Goal: Ask a question

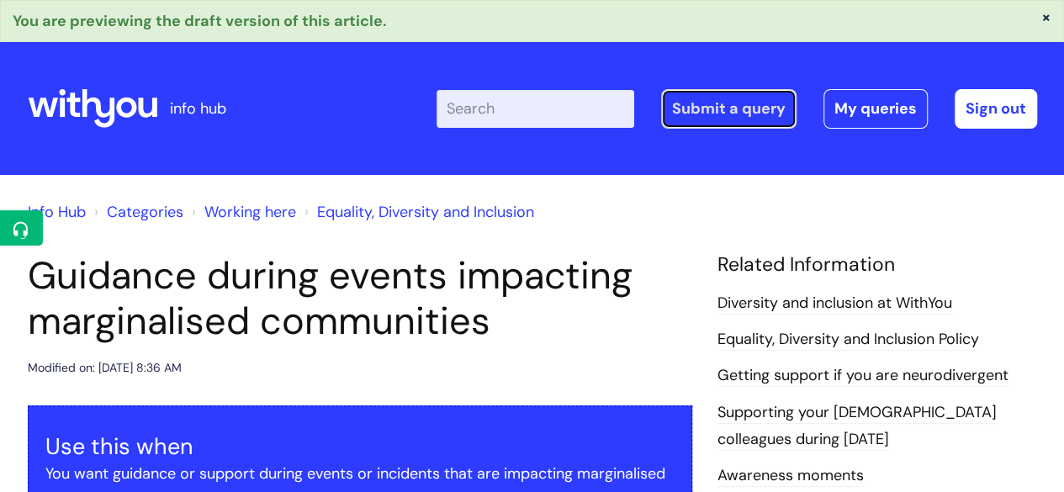
click at [757, 115] on link "Submit a query" at bounding box center [728, 108] width 135 height 39
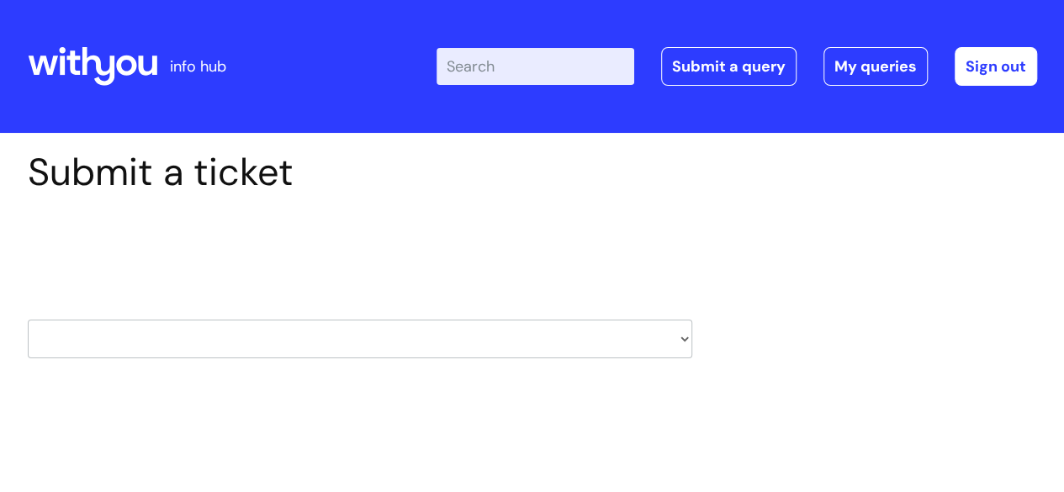
click at [320, 348] on select "HR / People IT and Support Clinical Drug Alerts Finance Accounts Data Support T…" at bounding box center [360, 339] width 664 height 39
select select "hr_/_people"
click at [28, 320] on select "HR / People IT and Support Clinical Drug Alerts Finance Accounts Data Support T…" at bounding box center [360, 339] width 664 height 39
